Goal: Task Accomplishment & Management: Manage account settings

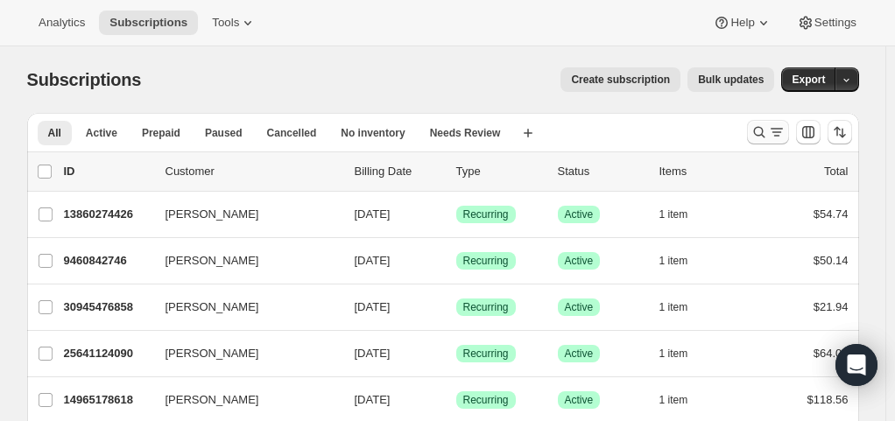
click at [767, 121] on button "Search and filter results" at bounding box center [768, 132] width 42 height 25
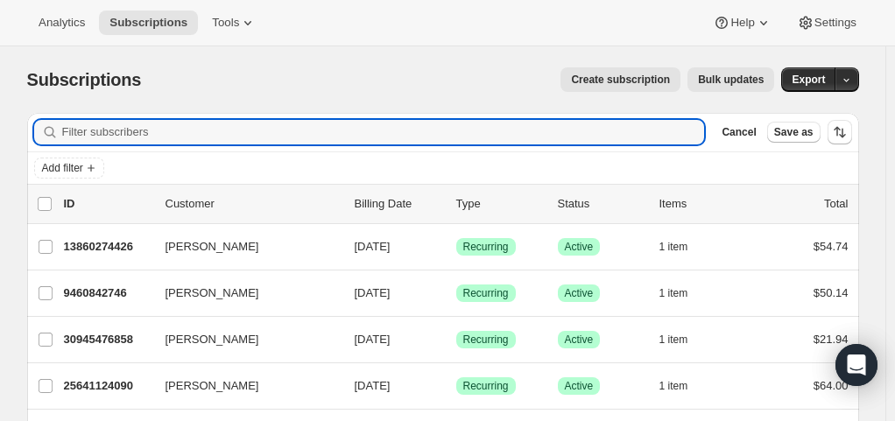
paste input "23035"
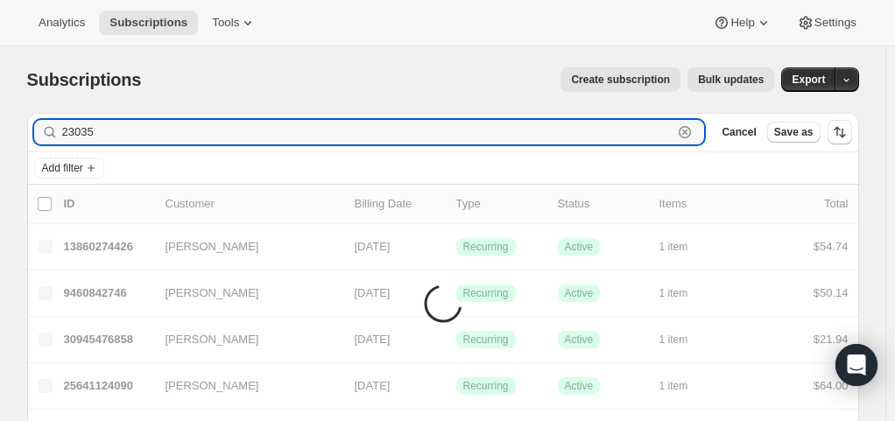
type input "23035"
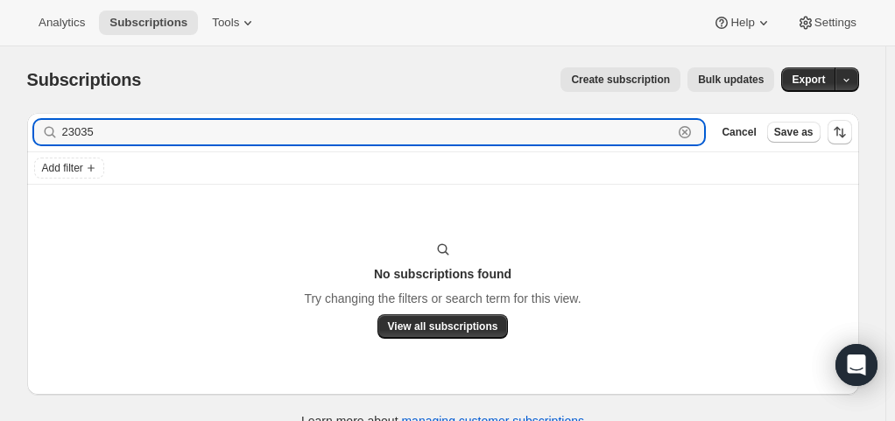
click at [694, 130] on icon "button" at bounding box center [685, 132] width 18 height 18
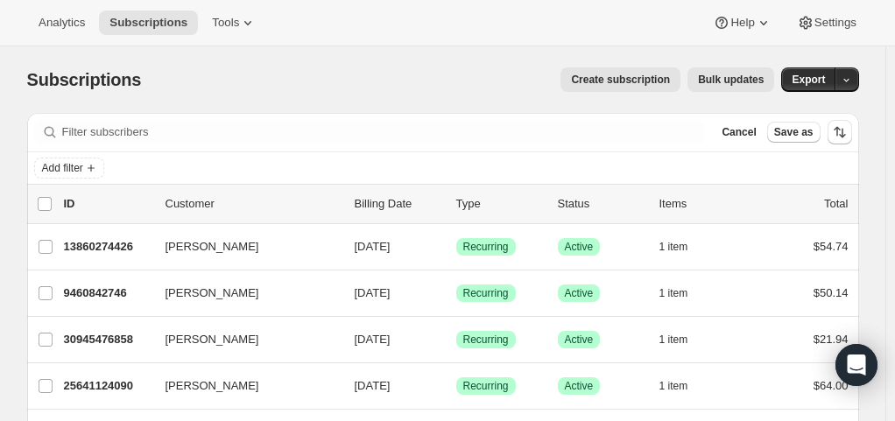
click at [317, 70] on div "Create subscription Bulk updates" at bounding box center [468, 79] width 612 height 25
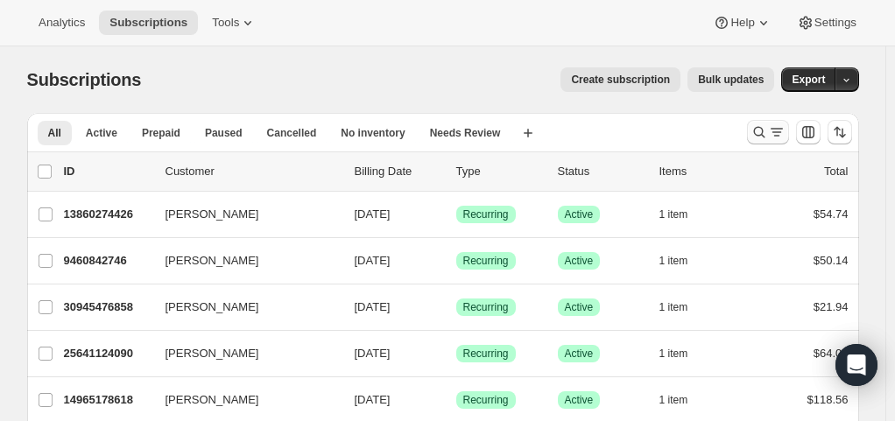
click at [768, 130] on icon "Search and filter results" at bounding box center [760, 132] width 18 height 18
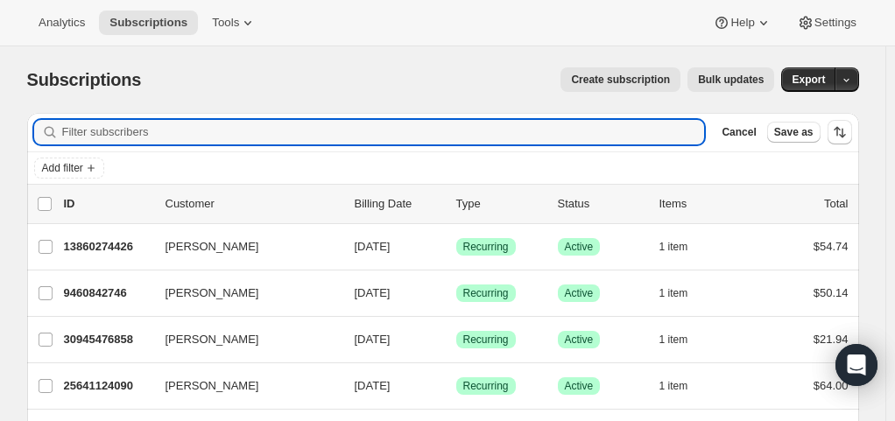
paste input "[PERSON_NAME]"
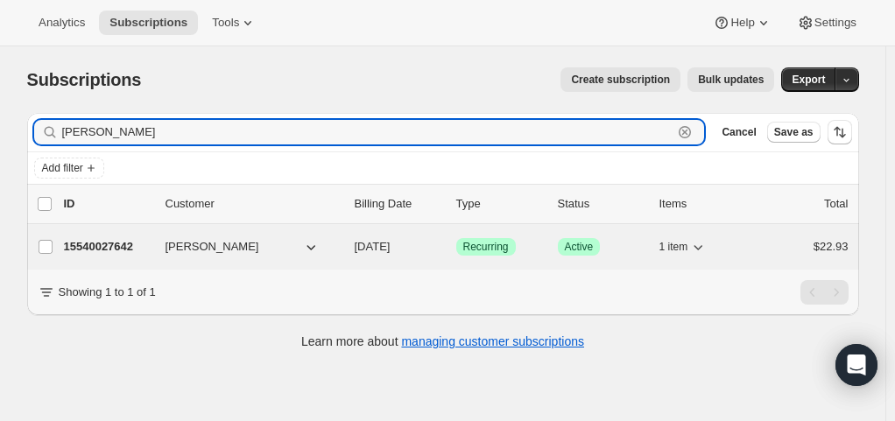
type input "[PERSON_NAME]"
click at [126, 241] on p "15540027642" at bounding box center [108, 247] width 88 height 18
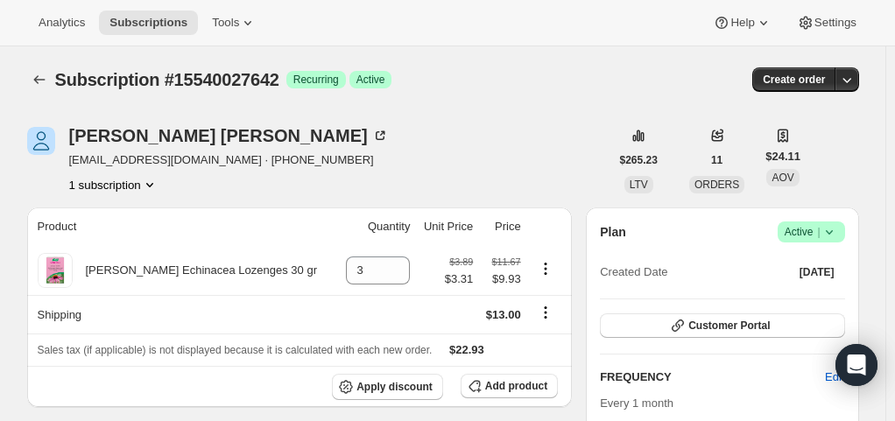
click at [835, 236] on icon at bounding box center [830, 232] width 18 height 18
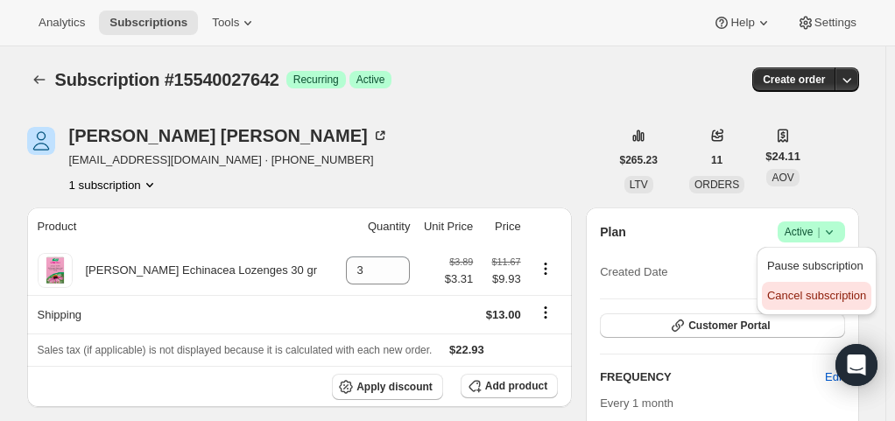
click at [814, 292] on span "Cancel subscription" at bounding box center [816, 295] width 99 height 13
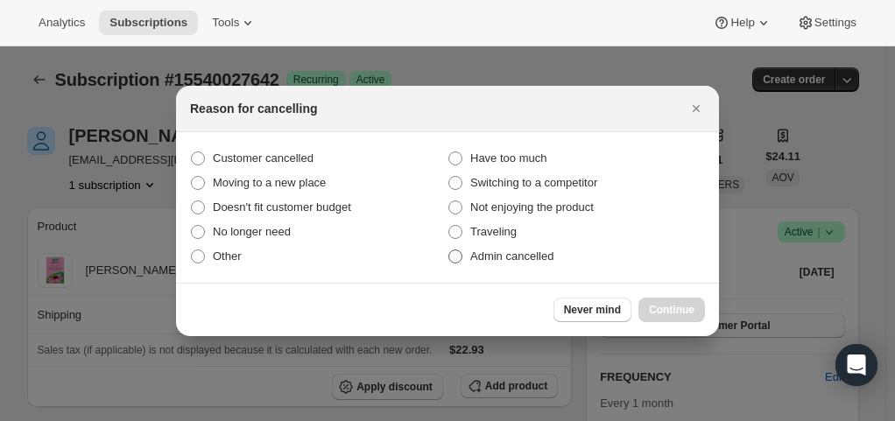
click at [456, 252] on span ":rbv:" at bounding box center [455, 257] width 14 height 14
click at [449, 250] on input "Admin cancelled" at bounding box center [448, 250] width 1 height 1
radio input "true"
click at [654, 302] on button "Continue" at bounding box center [671, 310] width 67 height 25
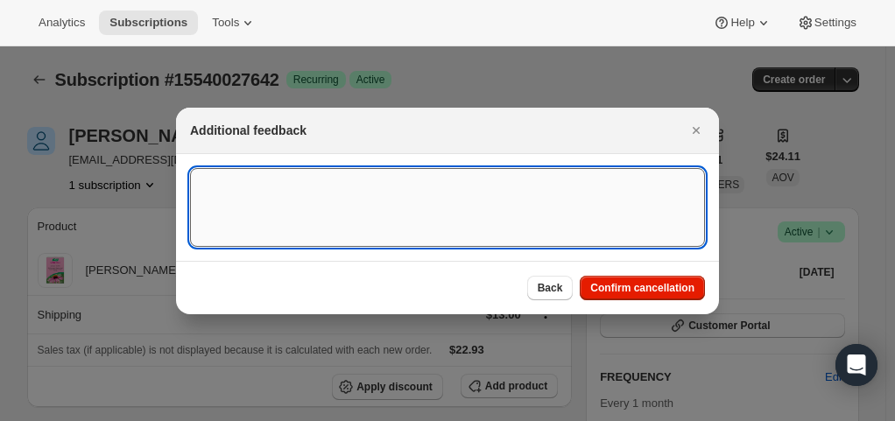
click at [539, 214] on textarea ":rbv:" at bounding box center [447, 207] width 515 height 79
type textarea "Product discontinued"
click at [379, 194] on textarea "Product discontinued" at bounding box center [447, 207] width 515 height 79
click at [364, 184] on textarea "Product discontinued" at bounding box center [447, 207] width 515 height 79
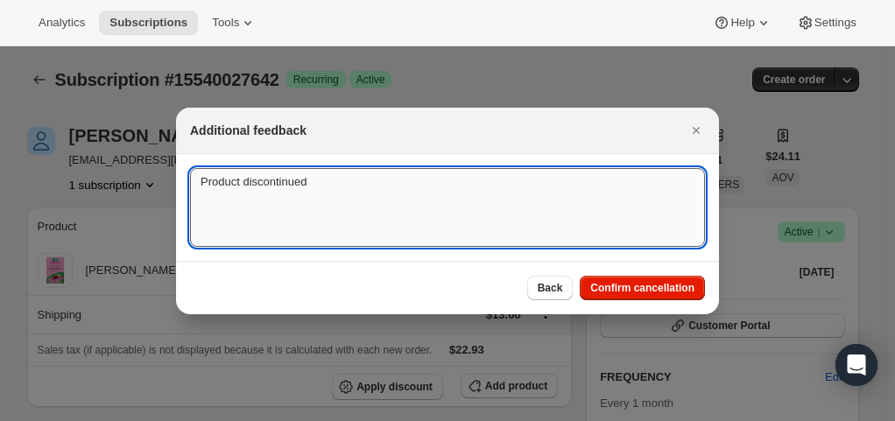
click at [364, 184] on textarea "Product discontinued" at bounding box center [447, 207] width 515 height 79
click at [362, 184] on textarea "Product discontinued" at bounding box center [447, 207] width 515 height 79
drag, startPoint x: 319, startPoint y: 184, endPoint x: 242, endPoint y: 182, distance: 77.1
click at [242, 182] on textarea "Product discontinued" at bounding box center [447, 207] width 515 height 79
click at [328, 212] on textarea "Product discontinued" at bounding box center [447, 207] width 515 height 79
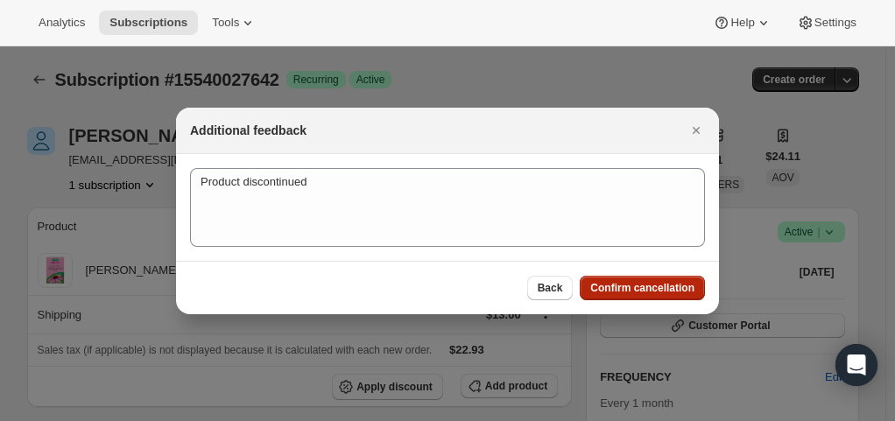
click at [618, 288] on span "Confirm cancellation" at bounding box center [642, 288] width 104 height 14
